Goal: Check status: Check status

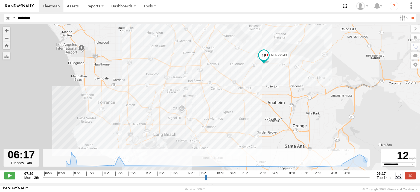
select select "**********"
type input "********"
click at [409, 14] on input "**" at bounding box center [412, 18] width 6 height 8
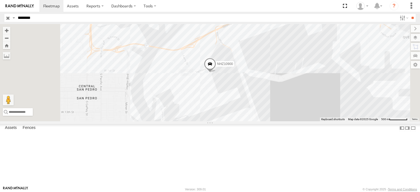
click at [0, 0] on span at bounding box center [0, 0] width 0 height 0
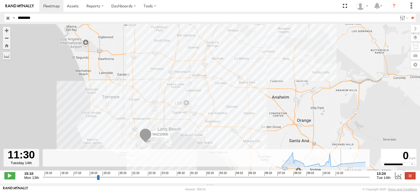
drag, startPoint x: 45, startPoint y: 180, endPoint x: 340, endPoint y: 171, distance: 295.8
click at [340, 175] on input "range" at bounding box center [206, 177] width 327 height 5
click at [340, 171] on div "NHZ10900" at bounding box center [210, 100] width 420 height 152
drag, startPoint x: 341, startPoint y: 181, endPoint x: 333, endPoint y: 183, distance: 8.8
click at [333, 180] on input "range" at bounding box center [206, 177] width 327 height 5
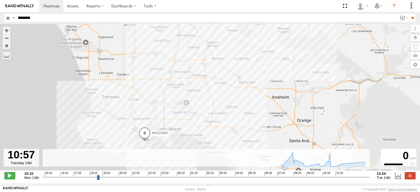
click at [177, 141] on div "NHZ10900" at bounding box center [210, 100] width 420 height 152
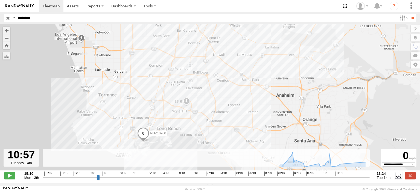
click at [177, 141] on div "NHZ10900" at bounding box center [210, 100] width 420 height 152
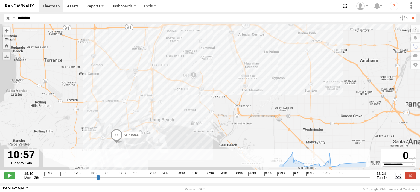
click at [177, 141] on div "NHZ10900" at bounding box center [210, 100] width 420 height 152
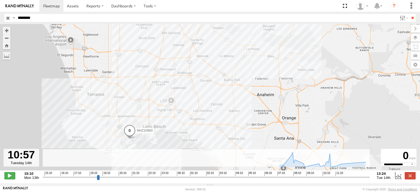
click at [147, 136] on div "NHZ10900" at bounding box center [210, 100] width 420 height 152
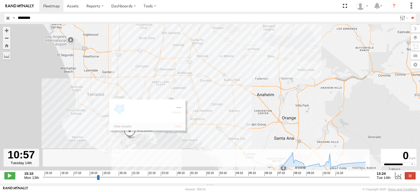
click at [147, 136] on div "NHZ10900" at bounding box center [210, 100] width 420 height 152
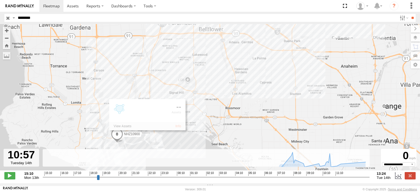
click at [147, 136] on div "NHZ10900" at bounding box center [210, 100] width 420 height 152
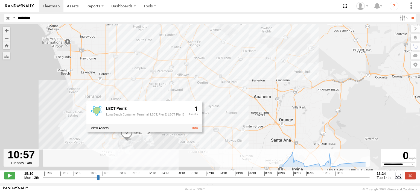
click at [129, 144] on div "NHZ10900 LBCT Pier E Long Beach Container Terminal, LBCT, Pier E, LBCT Pier E 1" at bounding box center [210, 100] width 420 height 152
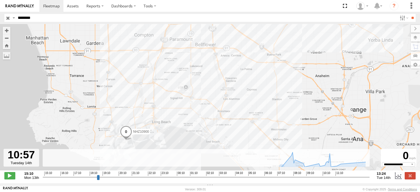
click at [129, 144] on div "NHZ10900" at bounding box center [210, 100] width 420 height 152
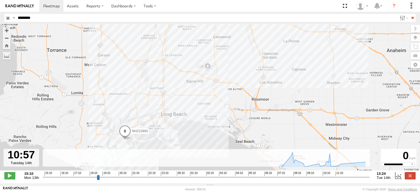
click at [129, 144] on div "NHZ10900" at bounding box center [210, 100] width 420 height 152
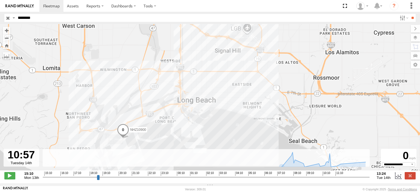
click at [129, 144] on div "NHZ10900" at bounding box center [210, 100] width 420 height 152
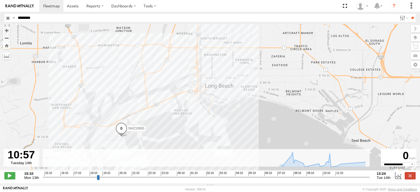
click at [122, 144] on div "NHZ10900" at bounding box center [210, 100] width 420 height 152
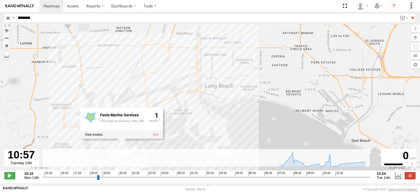
click at [122, 139] on div "Fenix Marine Services Fenix Marine Services, FMS, APL 1" at bounding box center [121, 123] width 83 height 31
click at [267, 140] on div "NHZ10900 Fenix Marine Services Fenix Marine Services, FMS, APL 1" at bounding box center [210, 100] width 420 height 152
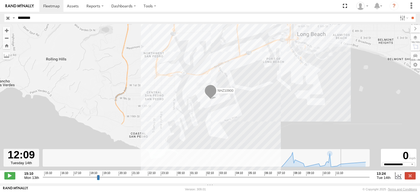
drag, startPoint x: 333, startPoint y: 180, endPoint x: 350, endPoint y: 180, distance: 16.4
type input "**********"
click at [350, 180] on input "range" at bounding box center [206, 177] width 327 height 5
